Goal: Navigation & Orientation: Find specific page/section

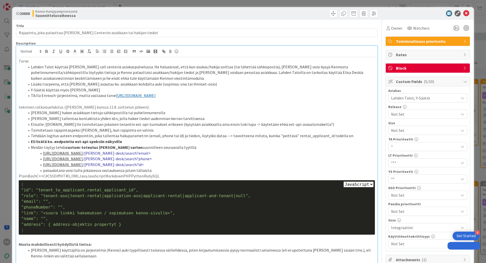
select select "javascript"
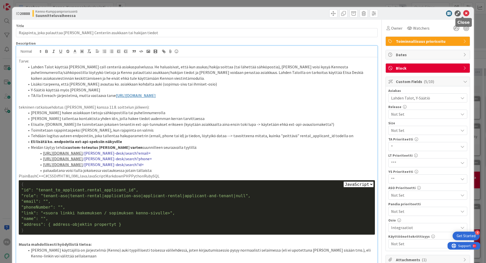
click at [464, 13] on icon at bounding box center [466, 13] width 6 height 6
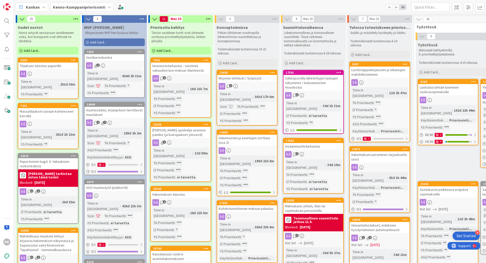
click at [55, 71] on div at bounding box center [48, 74] width 60 height 7
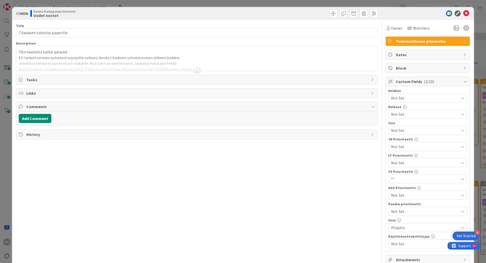
click at [194, 71] on div at bounding box center [197, 71] width 6 height 4
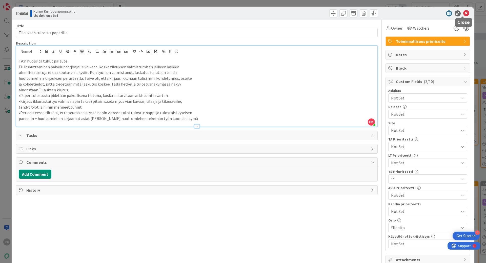
click at [463, 13] on icon at bounding box center [466, 13] width 6 height 6
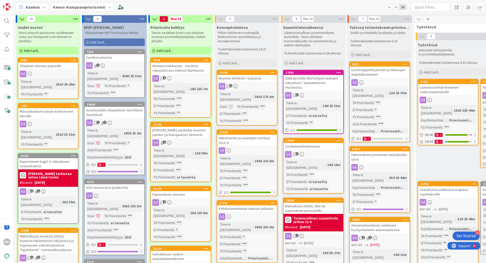
click at [32, 111] on div "Massatilaukset useaan kohteeseen kerralla" at bounding box center [48, 113] width 60 height 11
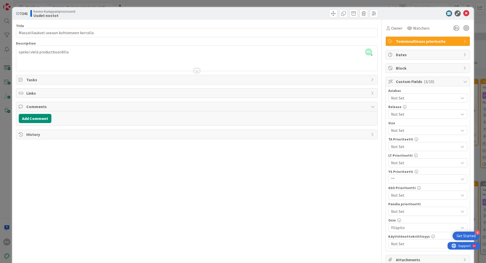
click at [195, 71] on div at bounding box center [197, 71] width 6 height 4
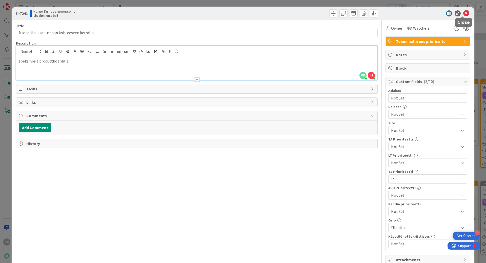
click at [463, 13] on icon at bounding box center [466, 13] width 6 height 6
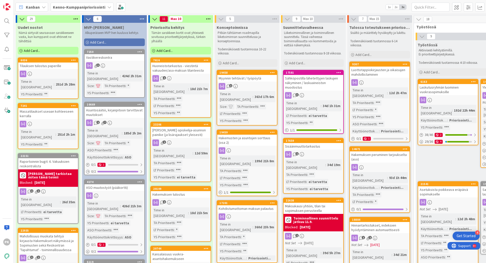
click at [49, 114] on link "7241 Massatilaukset useaan kohteeseen kerralla Time in [GEOGRAPHIC_DATA] : 251d…" at bounding box center [48, 126] width 61 height 46
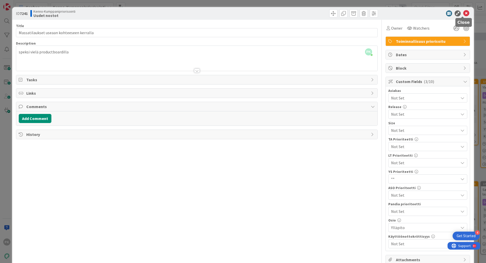
click at [463, 12] on icon at bounding box center [466, 13] width 6 height 6
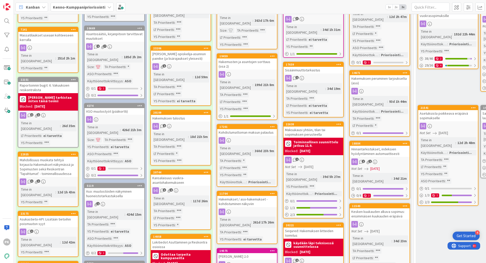
scroll to position [76, 0]
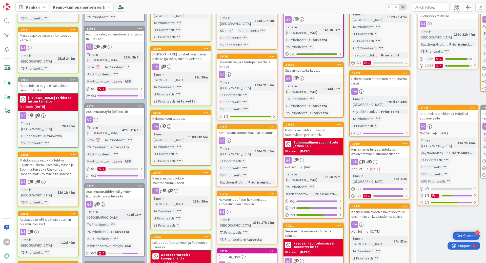
click at [56, 157] on div "Mahdollisuus muokata tehtyä kirjausta Hakemukset-näkymässä ja Sopimusten sekä R…" at bounding box center [48, 167] width 60 height 20
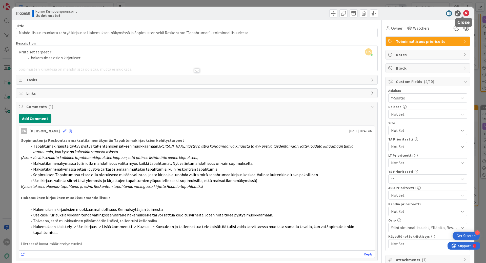
click at [463, 13] on icon at bounding box center [466, 13] width 6 height 6
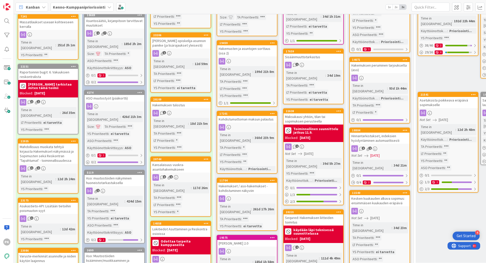
scroll to position [101, 0]
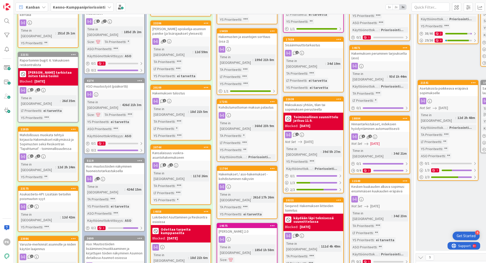
click at [51, 132] on div "Mahdollisuus muokata tehtyä kirjausta Hakemukset-näkymässä ja Sopimusten sekä R…" at bounding box center [48, 142] width 60 height 20
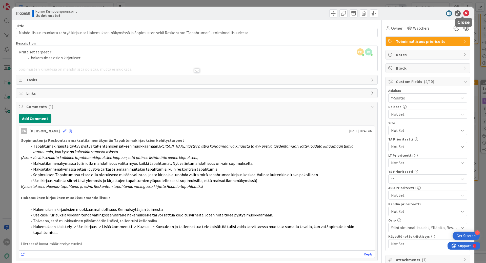
click at [463, 11] on icon at bounding box center [466, 13] width 6 height 6
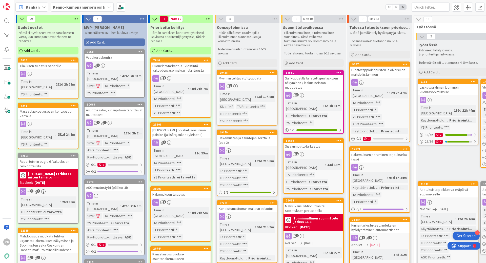
click at [108, 8] on icon at bounding box center [109, 7] width 4 height 4
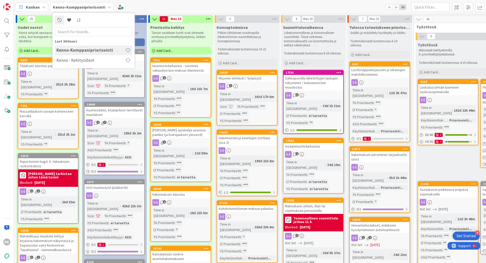
click at [47, 77] on div at bounding box center [48, 74] width 60 height 7
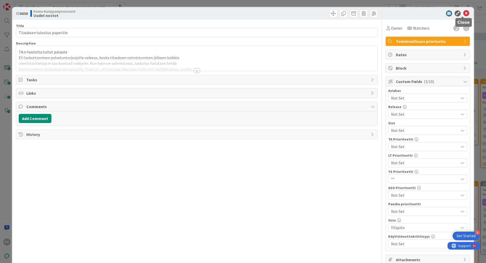
click at [463, 12] on icon at bounding box center [466, 13] width 6 height 6
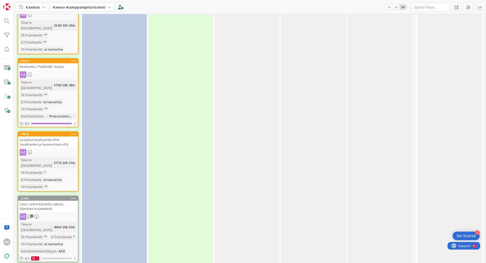
scroll to position [1026, 0]
